Goal: Download file/media

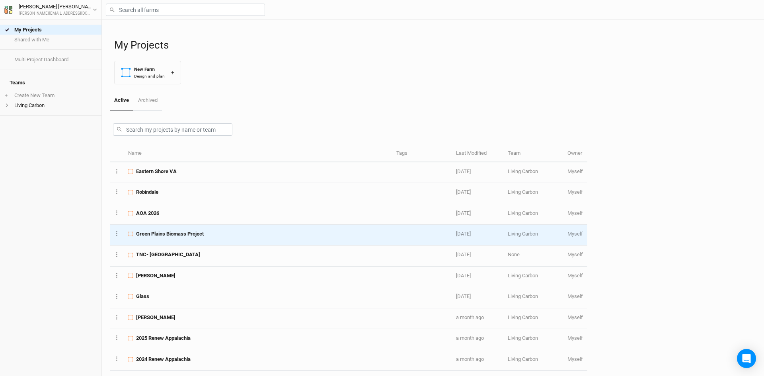
click at [246, 234] on div "Green Plains Biomass Project" at bounding box center [257, 234] width 259 height 7
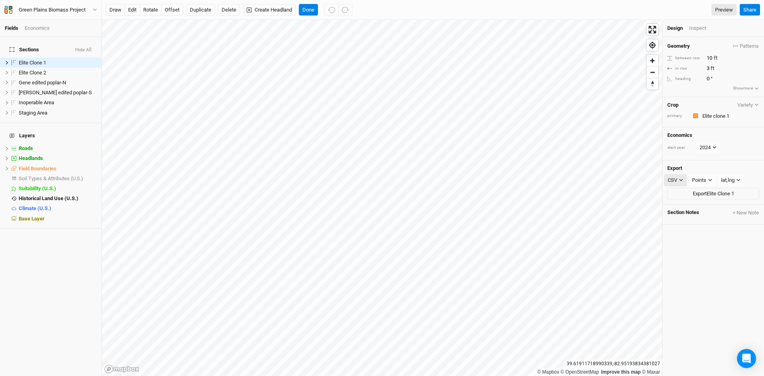
click at [679, 180] on icon "button" at bounding box center [681, 180] width 4 height 4
click at [678, 196] on span "CSV" at bounding box center [680, 196] width 13 height 9
click at [677, 183] on div "CSV" at bounding box center [673, 180] width 10 height 8
click at [310, 8] on button "Done" at bounding box center [308, 10] width 19 height 12
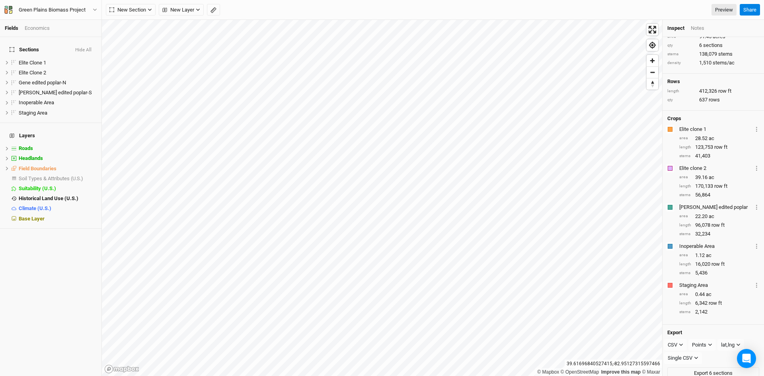
scroll to position [26, 0]
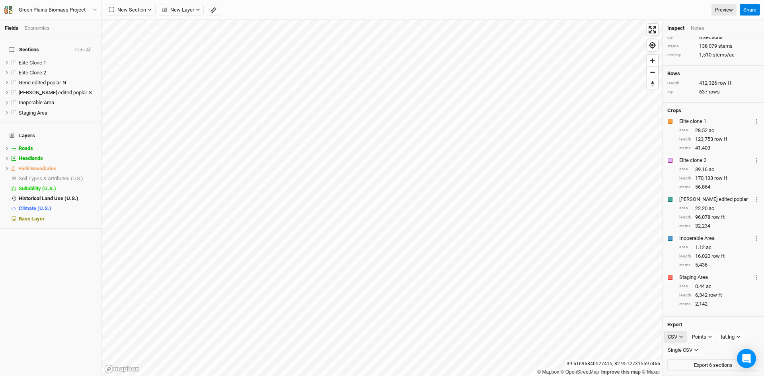
click at [677, 337] on div "CSV" at bounding box center [673, 337] width 10 height 8
click at [683, 315] on span "CSV" at bounding box center [680, 315] width 13 height 9
click at [694, 363] on button "Export 6 sections" at bounding box center [714, 366] width 92 height 12
